Goal: Find specific page/section: Find specific page/section

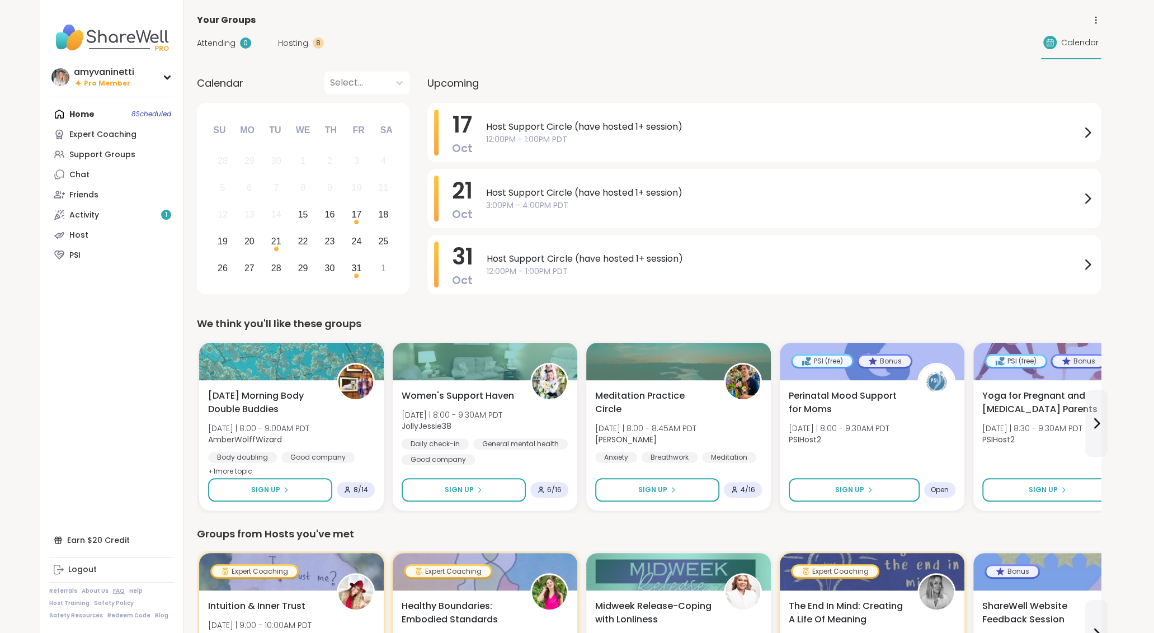
click at [113, 592] on link "FAQ" at bounding box center [119, 592] width 12 height 8
click at [83, 252] on link "PSI" at bounding box center [111, 255] width 125 height 20
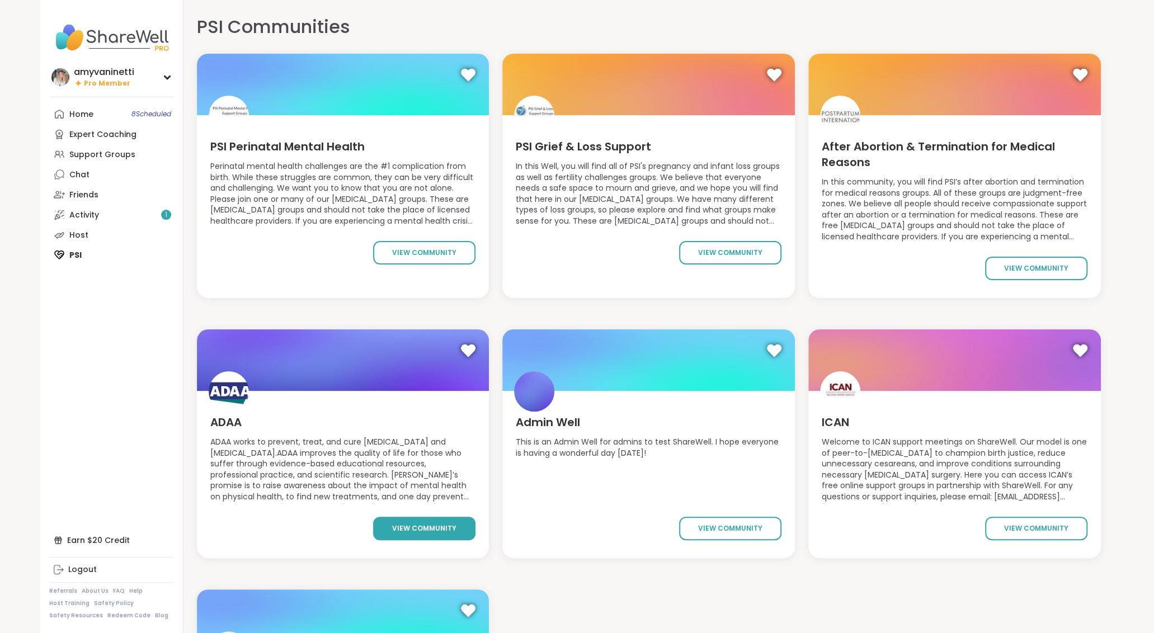
click at [408, 527] on span "view community" at bounding box center [424, 529] width 64 height 10
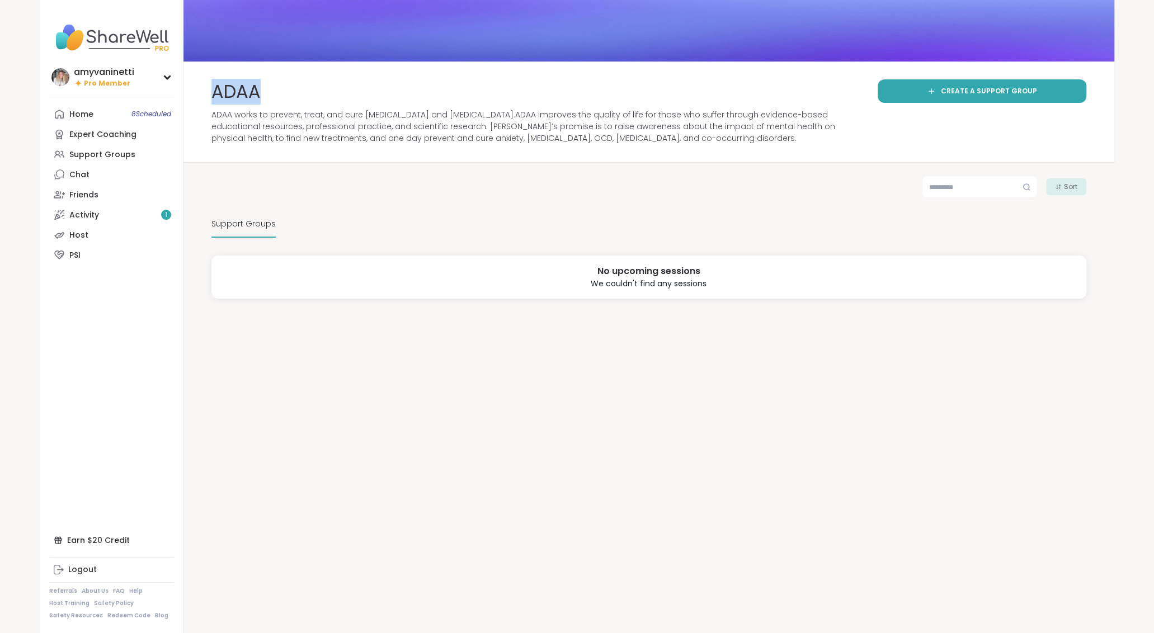
drag, startPoint x: 212, startPoint y: 93, endPoint x: 268, endPoint y: 94, distance: 56.5
click at [268, 94] on div "ADAA" at bounding box center [539, 91] width 654 height 25
copy span "ADAA"
